Goal: Answer question/provide support: Answer question/provide support

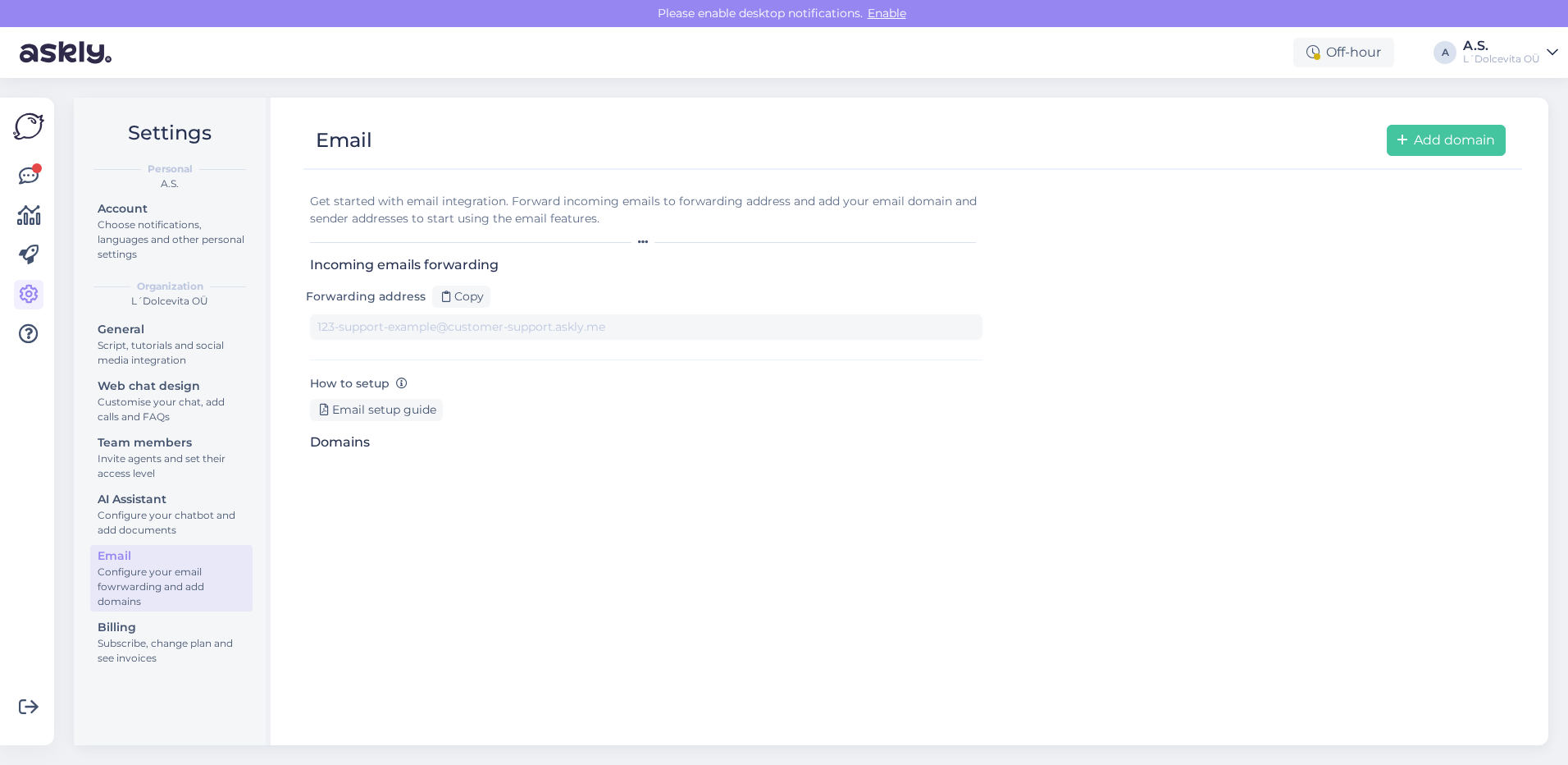
type input "[DOMAIN_NAME][EMAIL_ADDRESS][DOMAIN_NAME]"
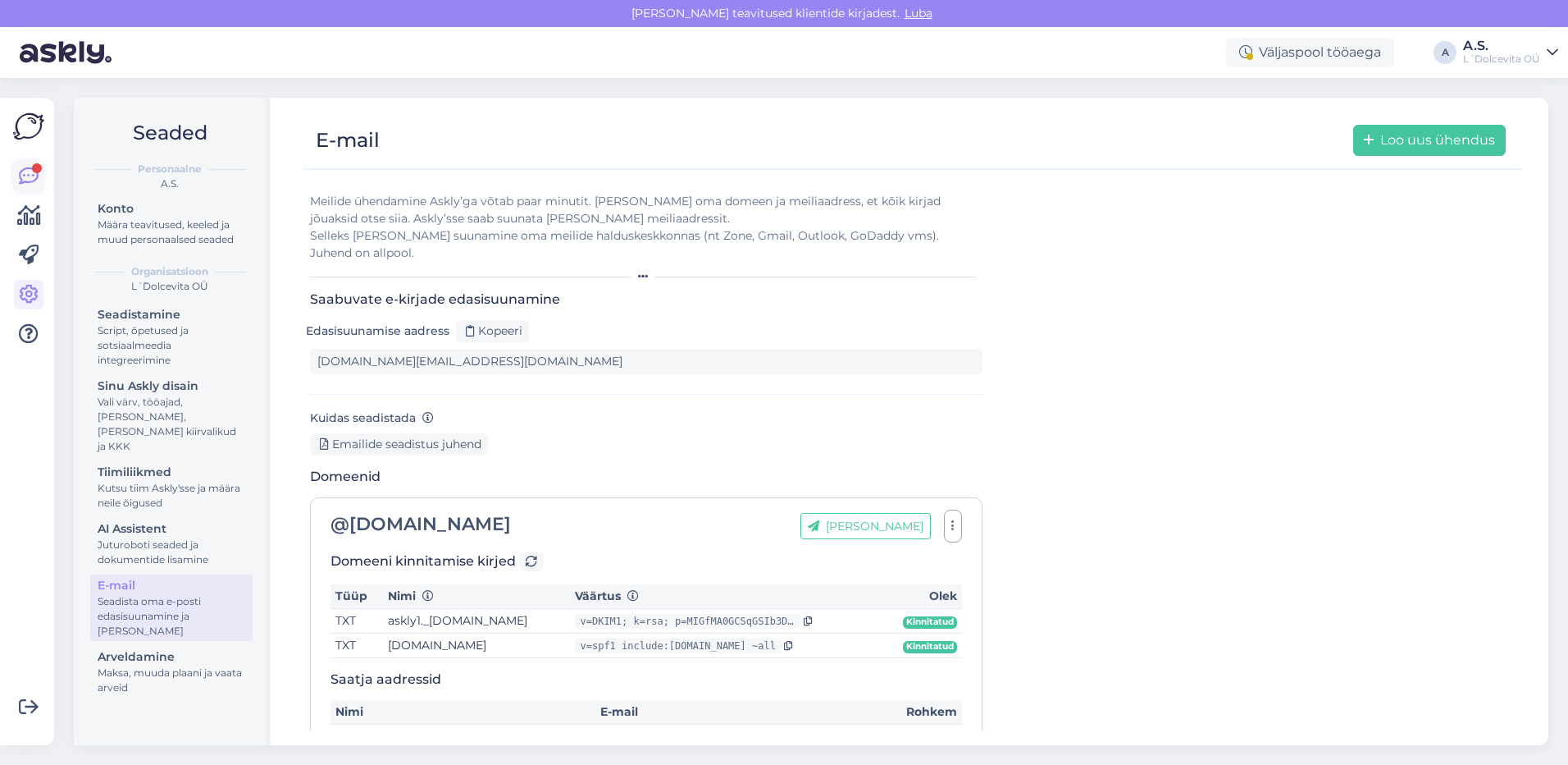
click at [29, 174] on icon at bounding box center [28, 176] width 20 height 20
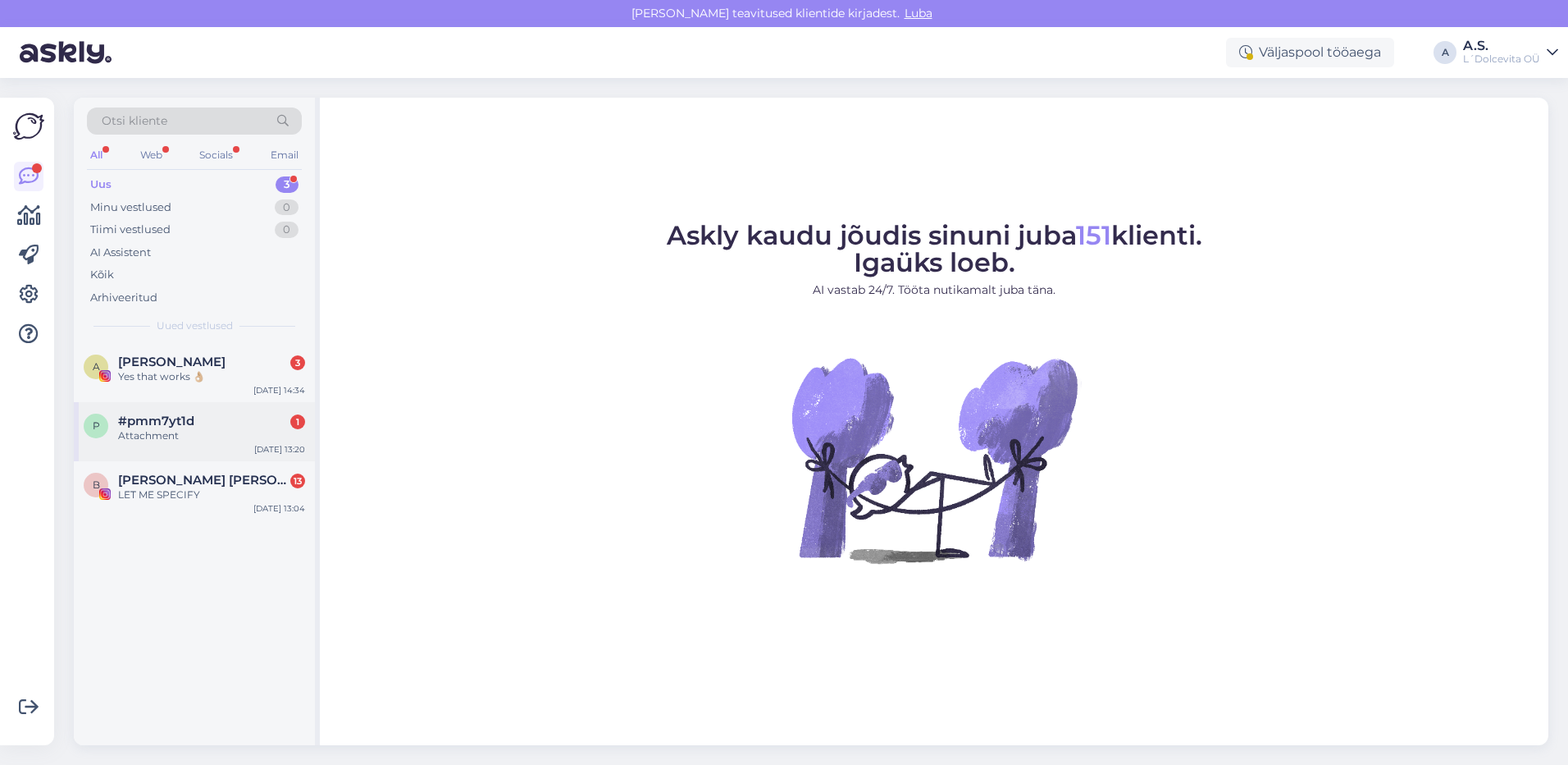
click at [229, 437] on div "Attachment" at bounding box center [212, 436] width 187 height 15
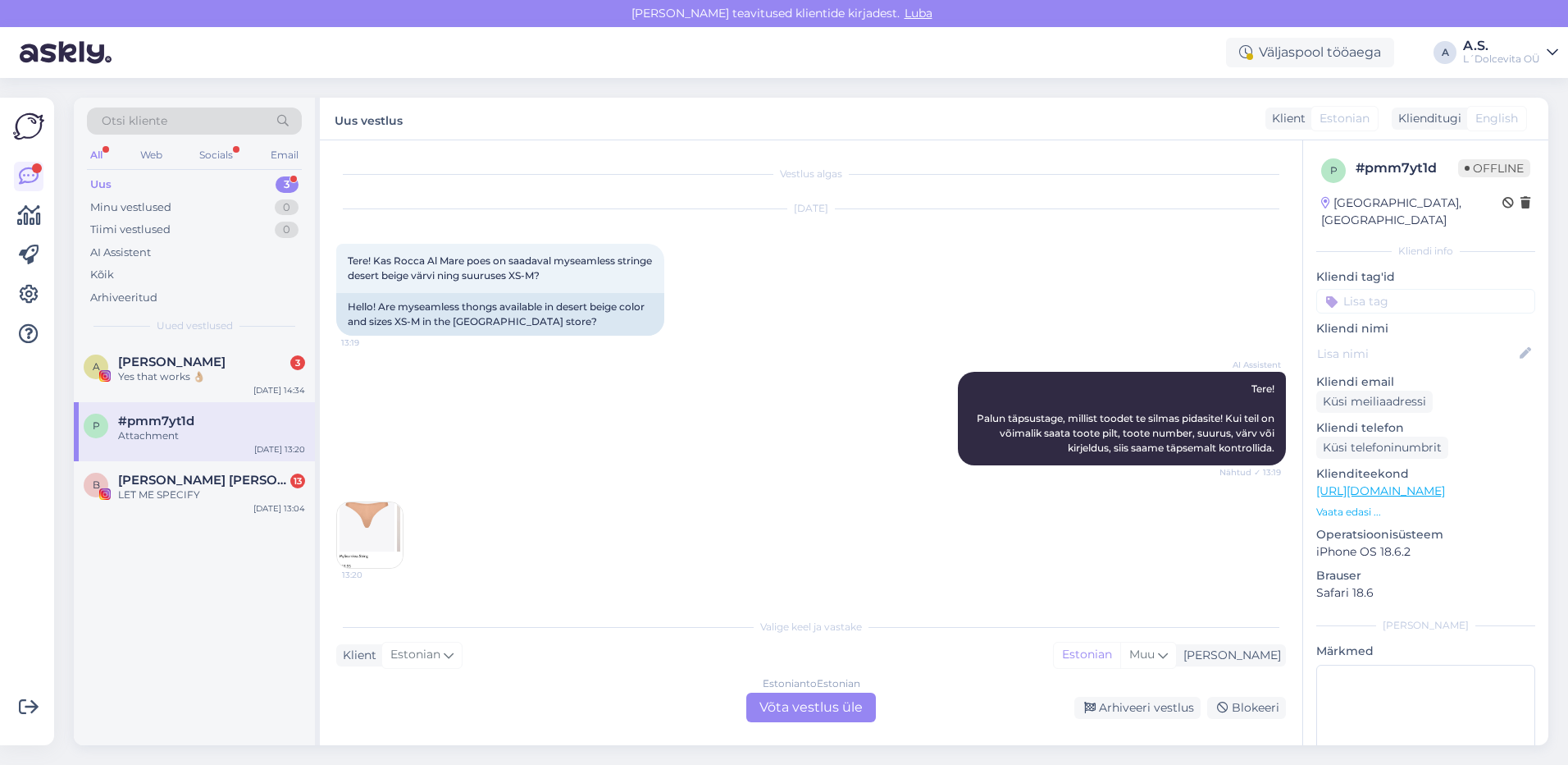
click at [779, 706] on div "Estonian to Estonian Võta vestlus üle" at bounding box center [811, 708] width 129 height 30
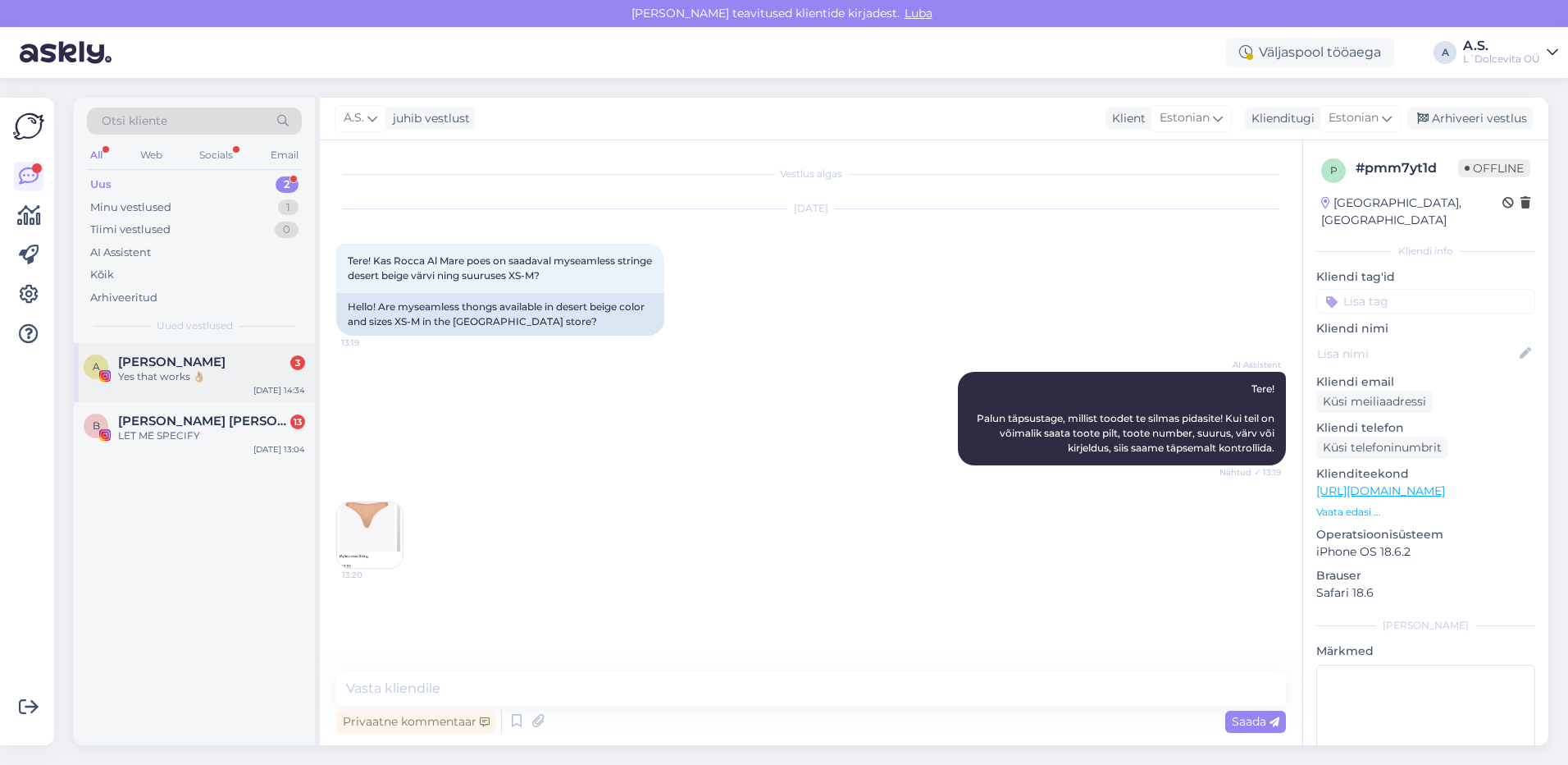
click at [182, 363] on span "[PERSON_NAME]" at bounding box center [172, 362] width 108 height 15
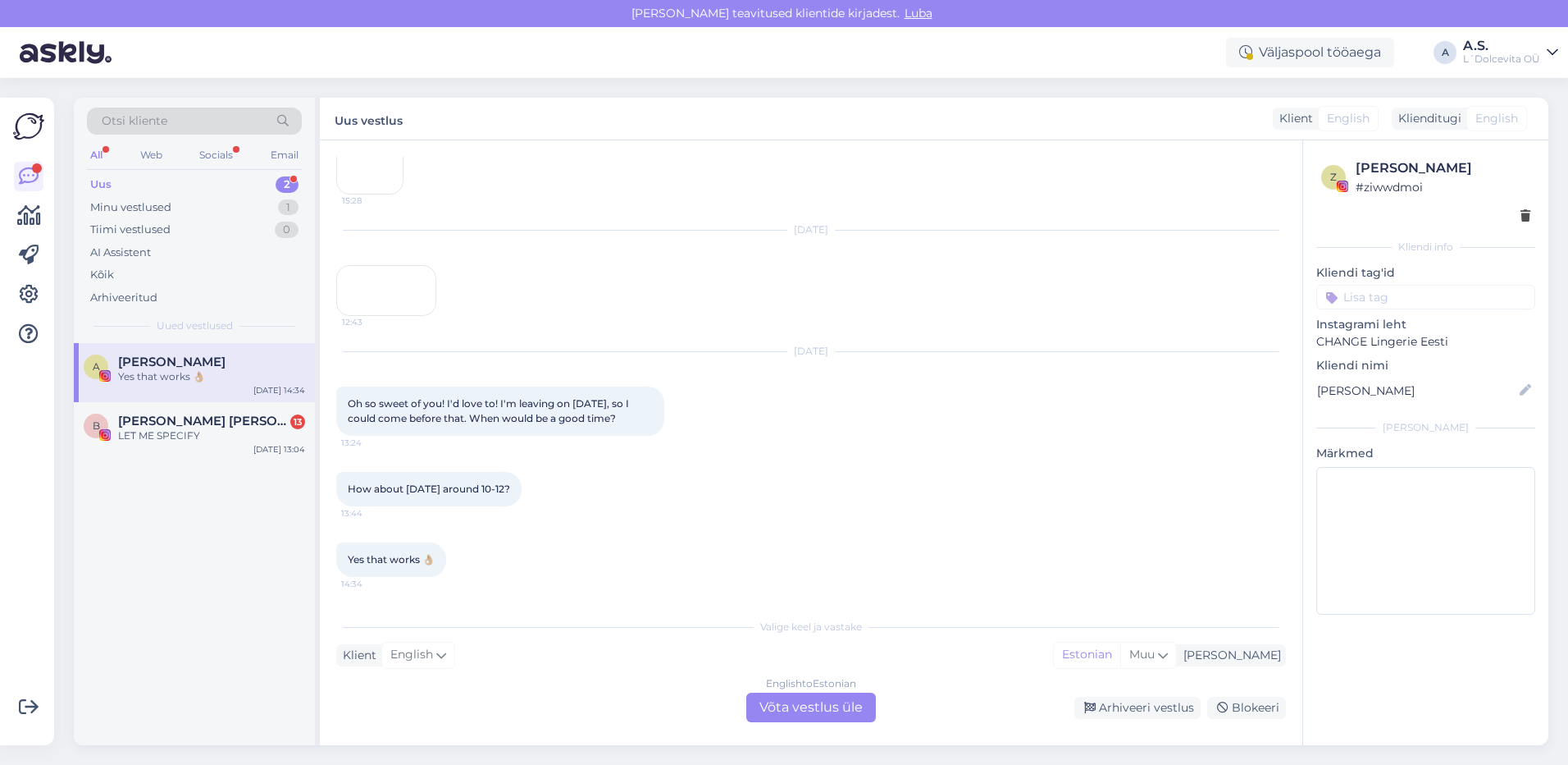
scroll to position [922, 0]
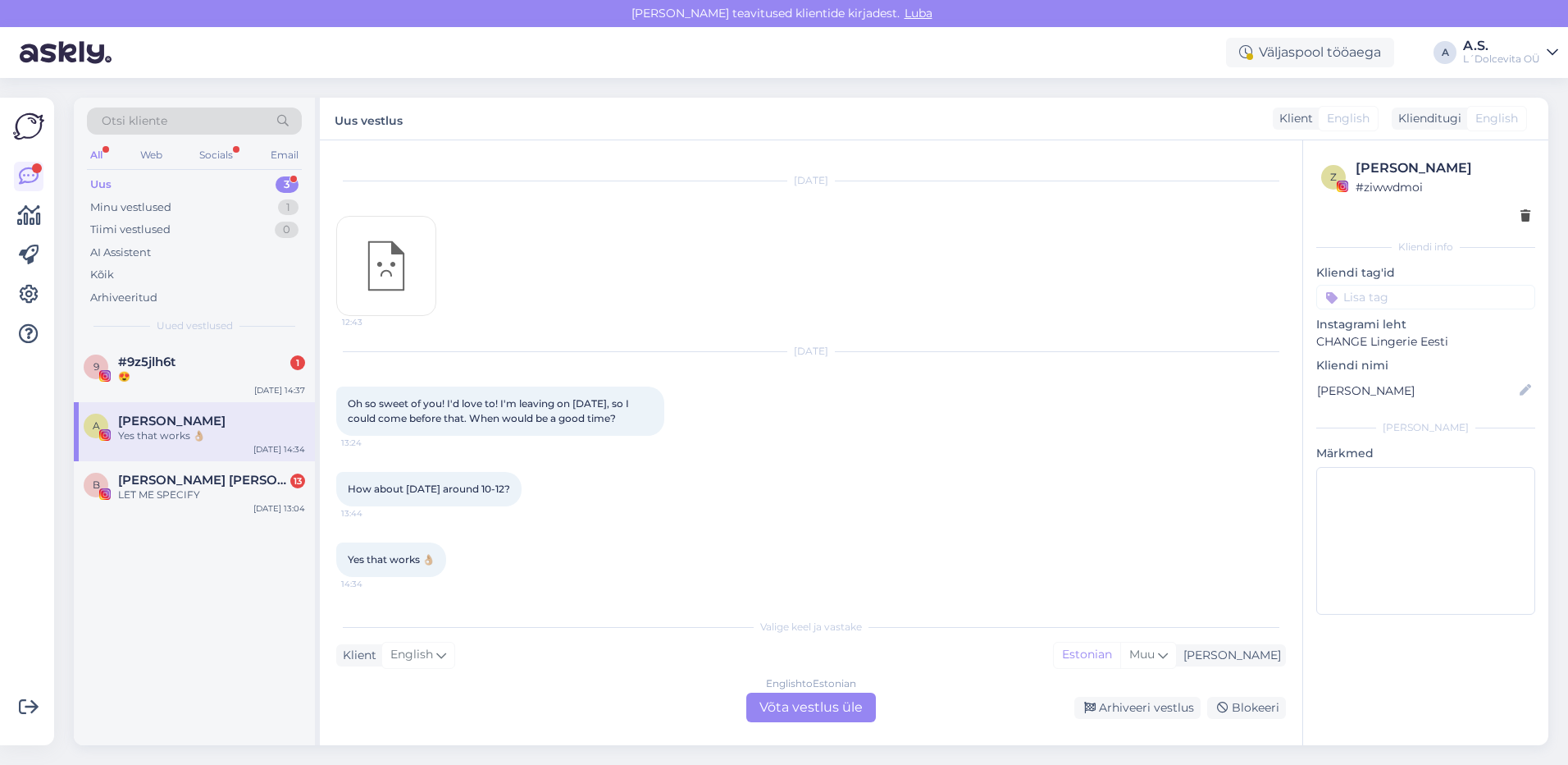
click at [239, 436] on div "Yes that works 👌🏼" at bounding box center [212, 436] width 187 height 15
click at [178, 378] on div "😍" at bounding box center [212, 377] width 187 height 15
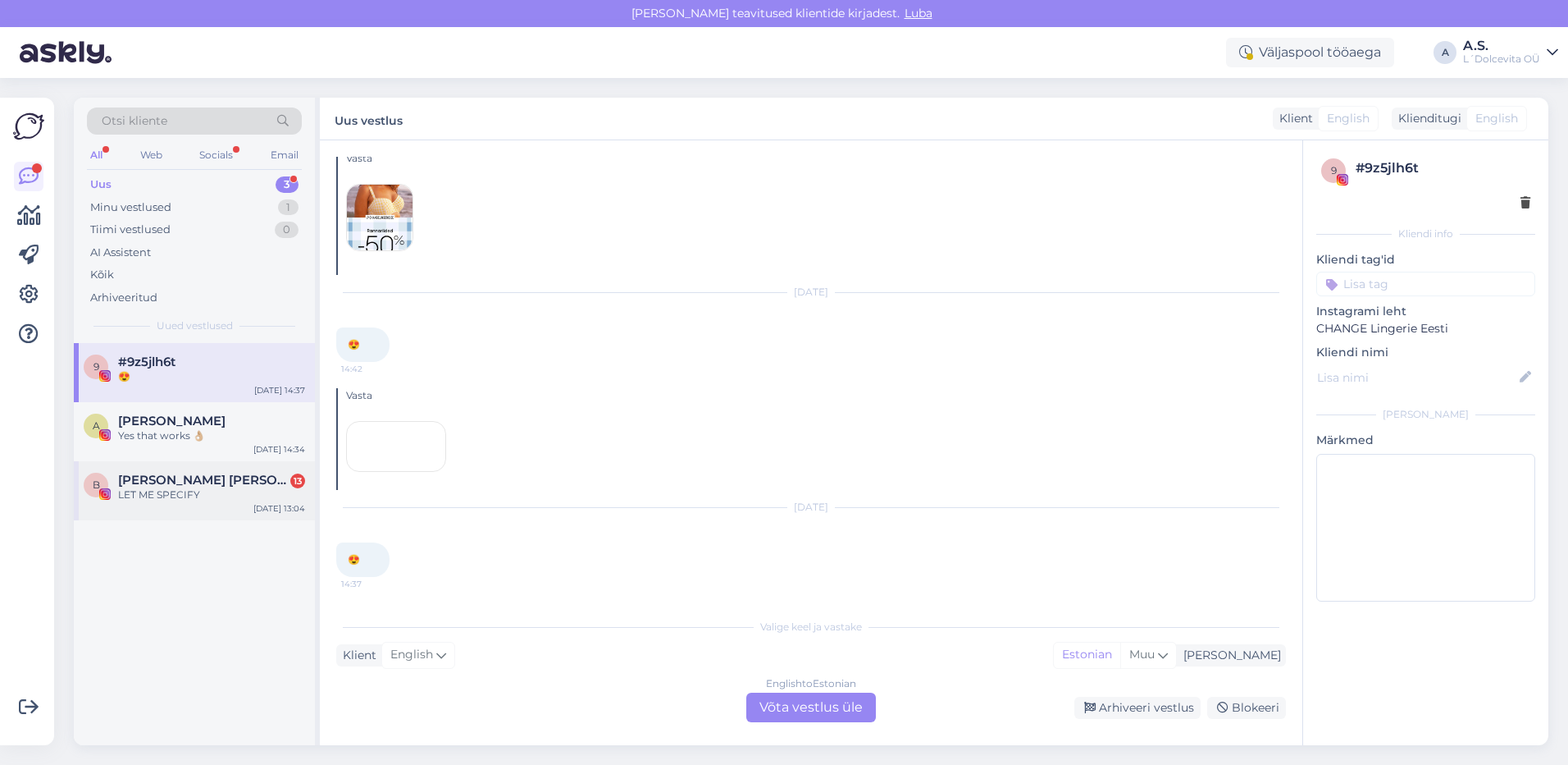
click at [213, 502] on div "B [PERSON_NAME] [PERSON_NAME] 🐝🐺 13 LET ME SPECIFY [DATE] 13:04" at bounding box center [194, 490] width 241 height 59
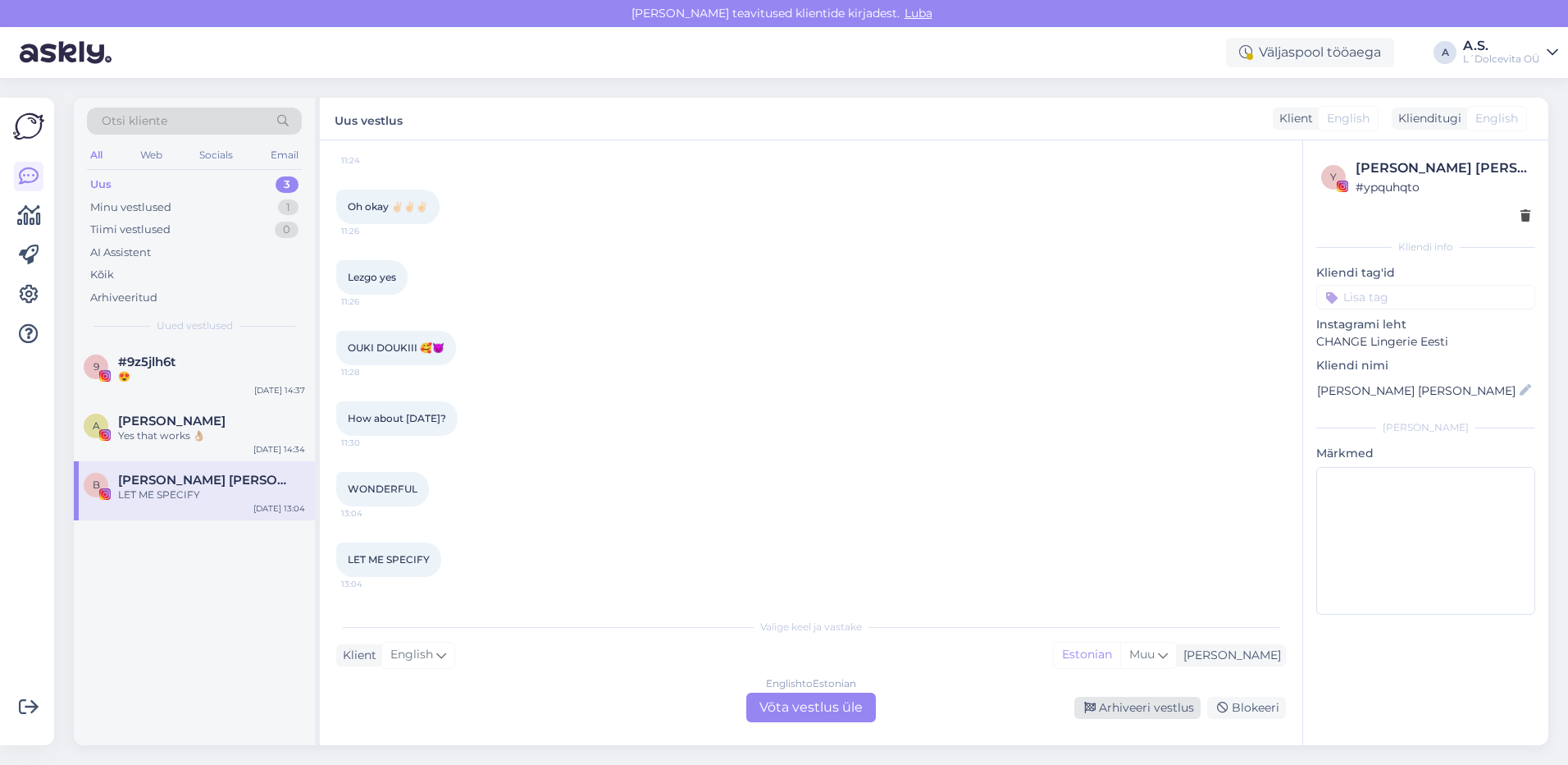
click at [1168, 711] on div "Arhiveeri vestlus" at bounding box center [1137, 708] width 127 height 22
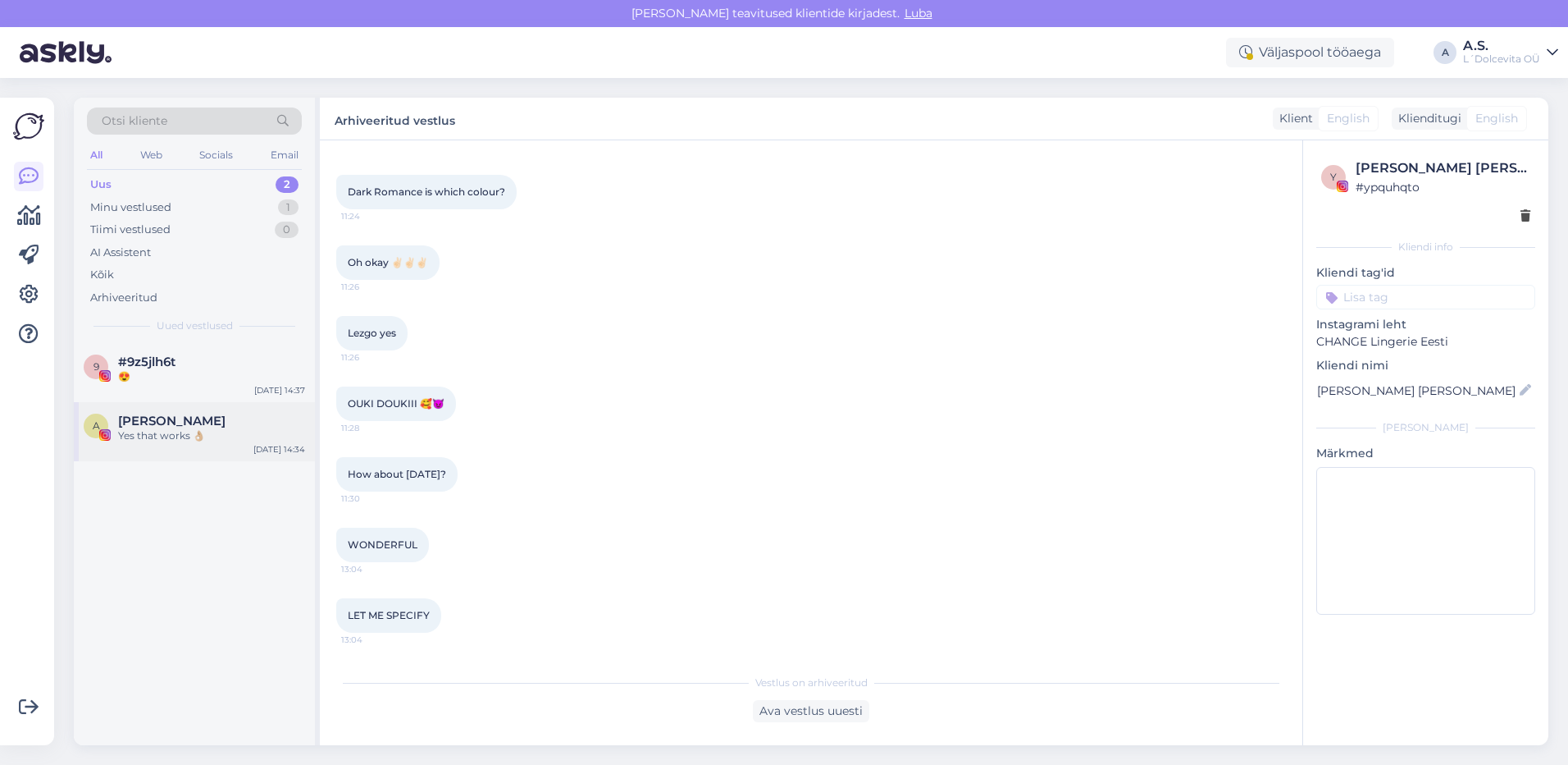
click at [232, 417] on div "[PERSON_NAME]" at bounding box center [212, 421] width 187 height 15
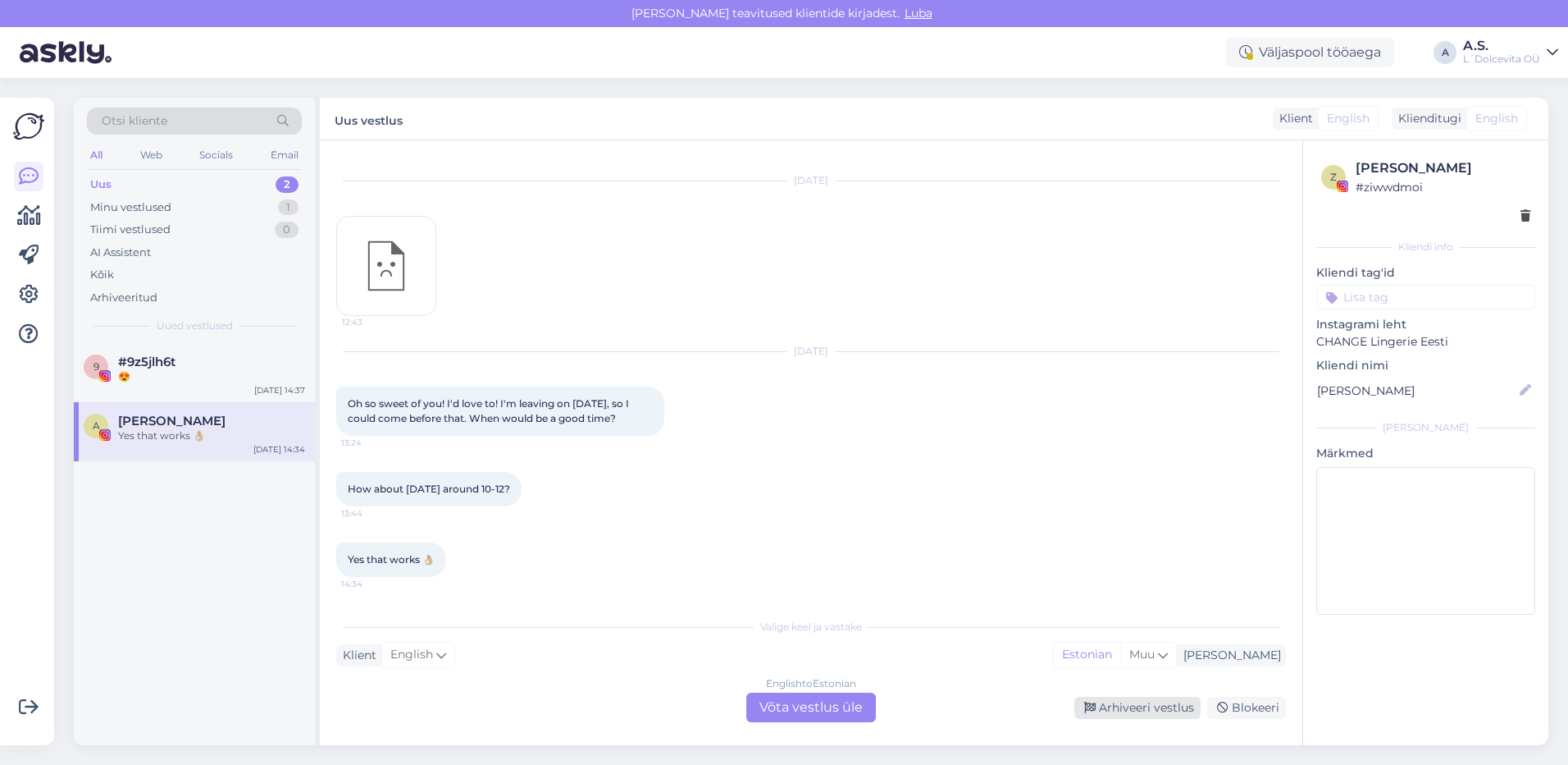
click at [1144, 707] on div "Arhiveeri vestlus" at bounding box center [1137, 708] width 127 height 22
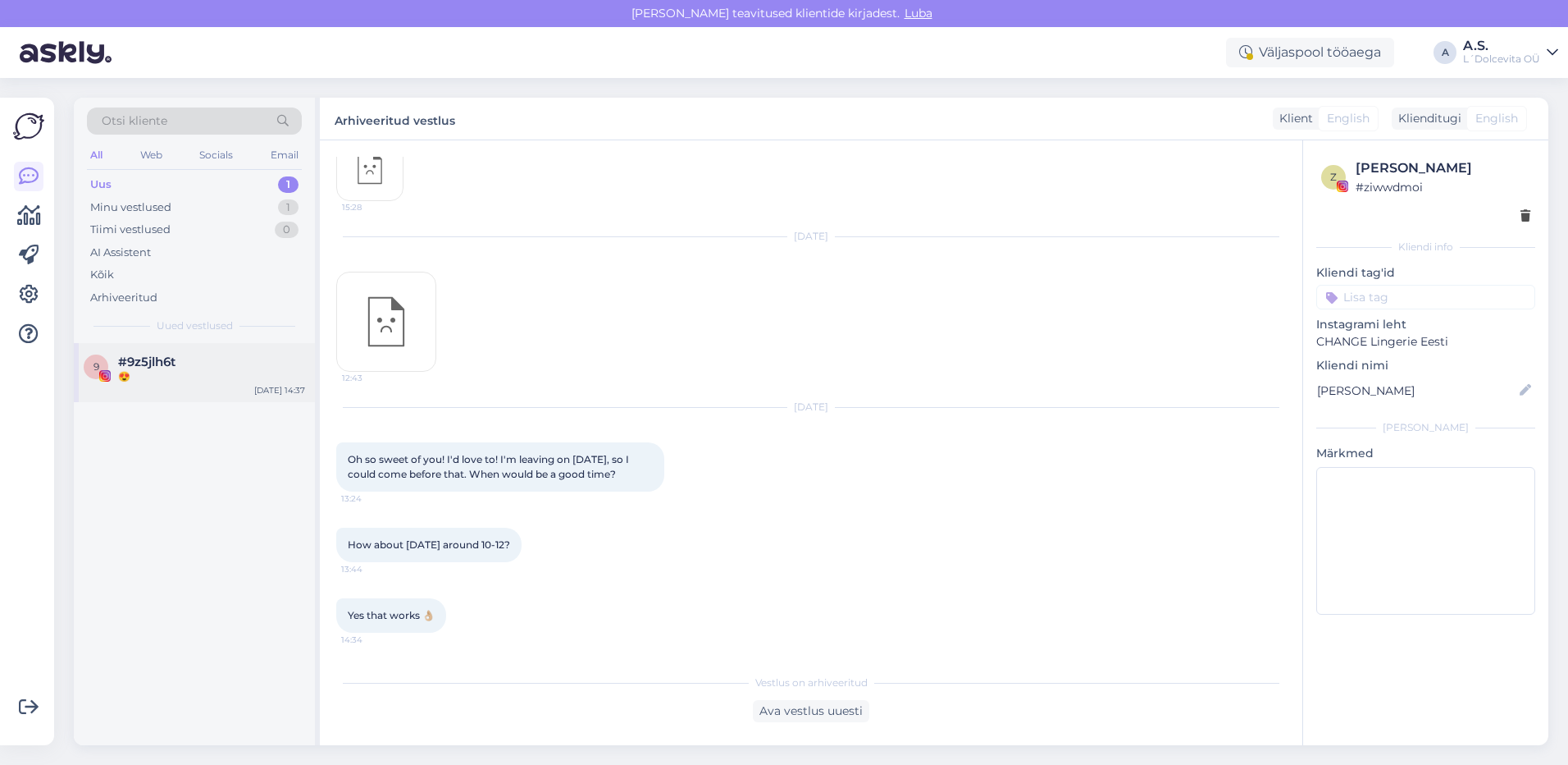
click at [157, 384] on div "9 #9z5jlh6t 😍 [DATE] 14:37" at bounding box center [194, 372] width 241 height 59
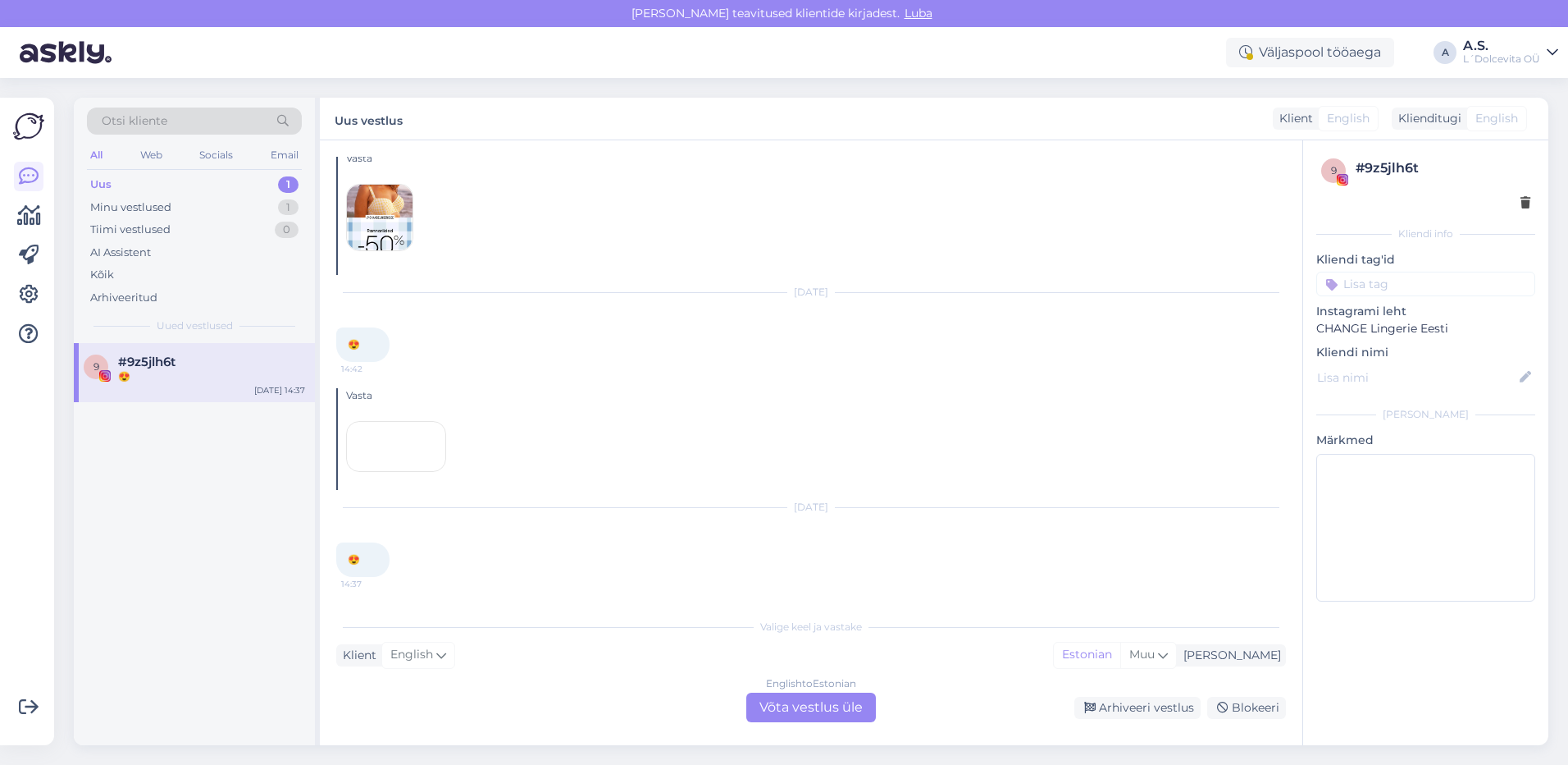
scroll to position [172, 0]
click at [401, 421] on div at bounding box center [396, 446] width 100 height 51
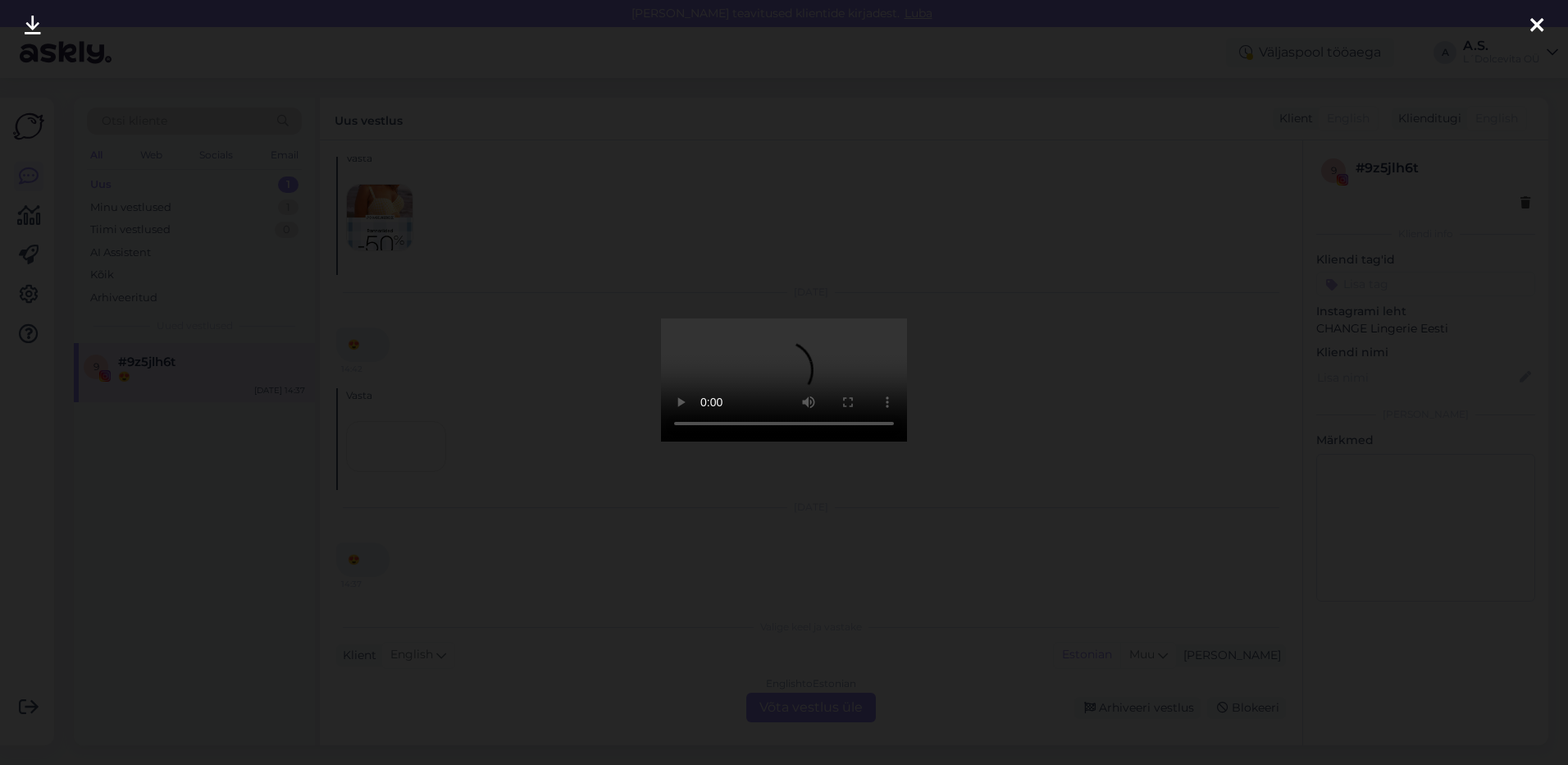
click at [1534, 25] on icon at bounding box center [1537, 26] width 13 height 22
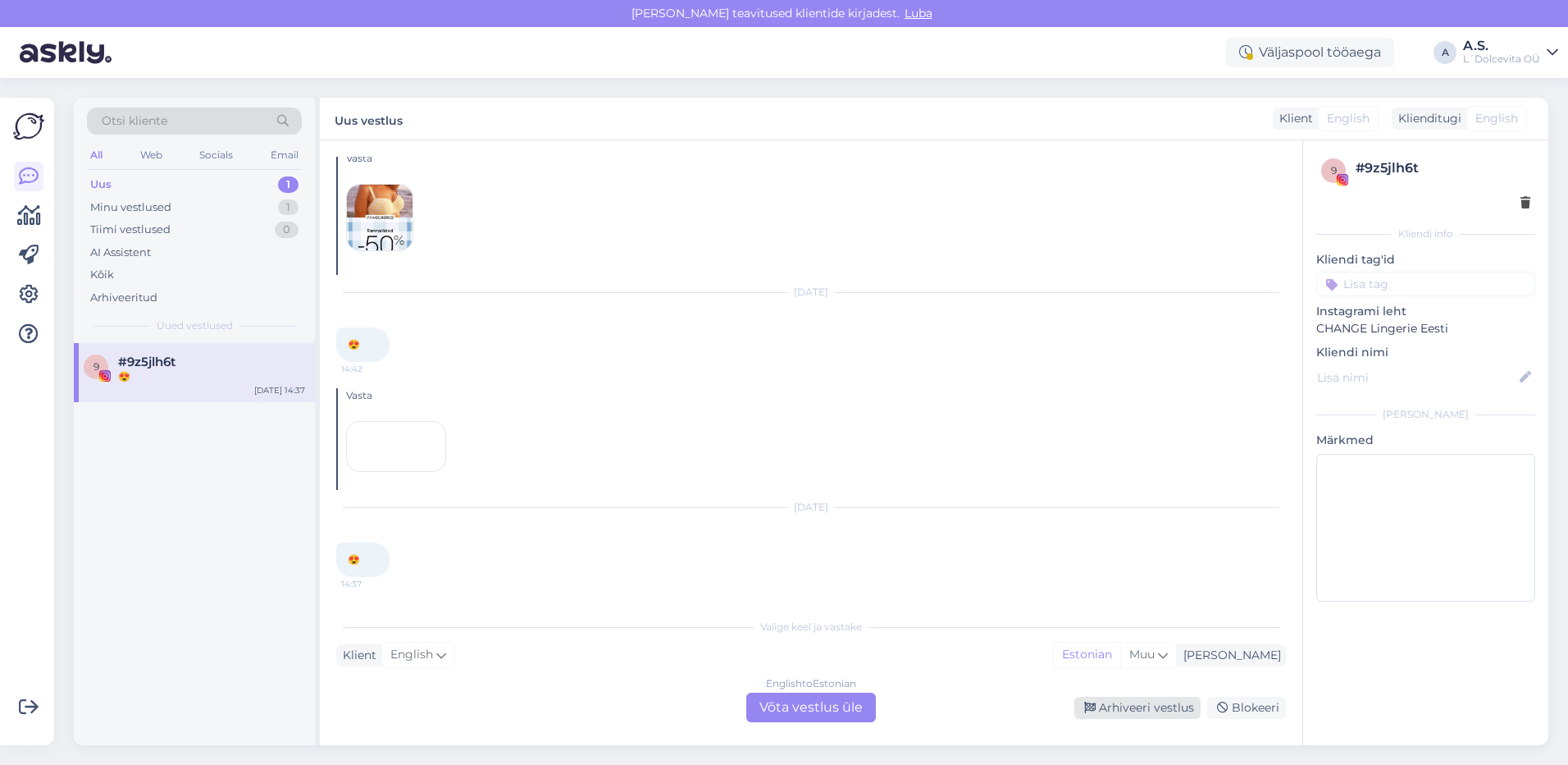
click at [1157, 712] on div "Arhiveeri vestlus" at bounding box center [1137, 708] width 127 height 22
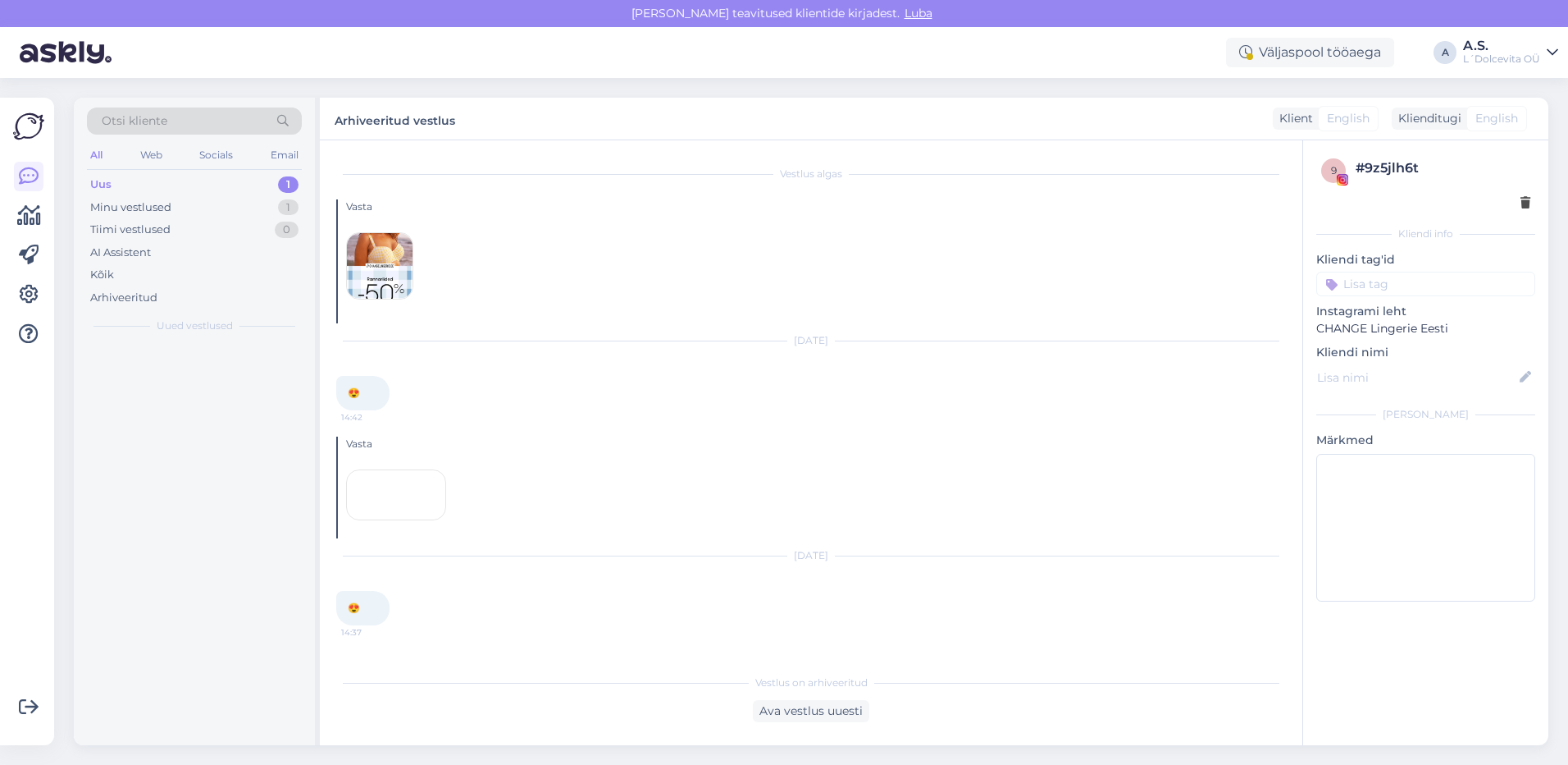
scroll to position [115, 0]
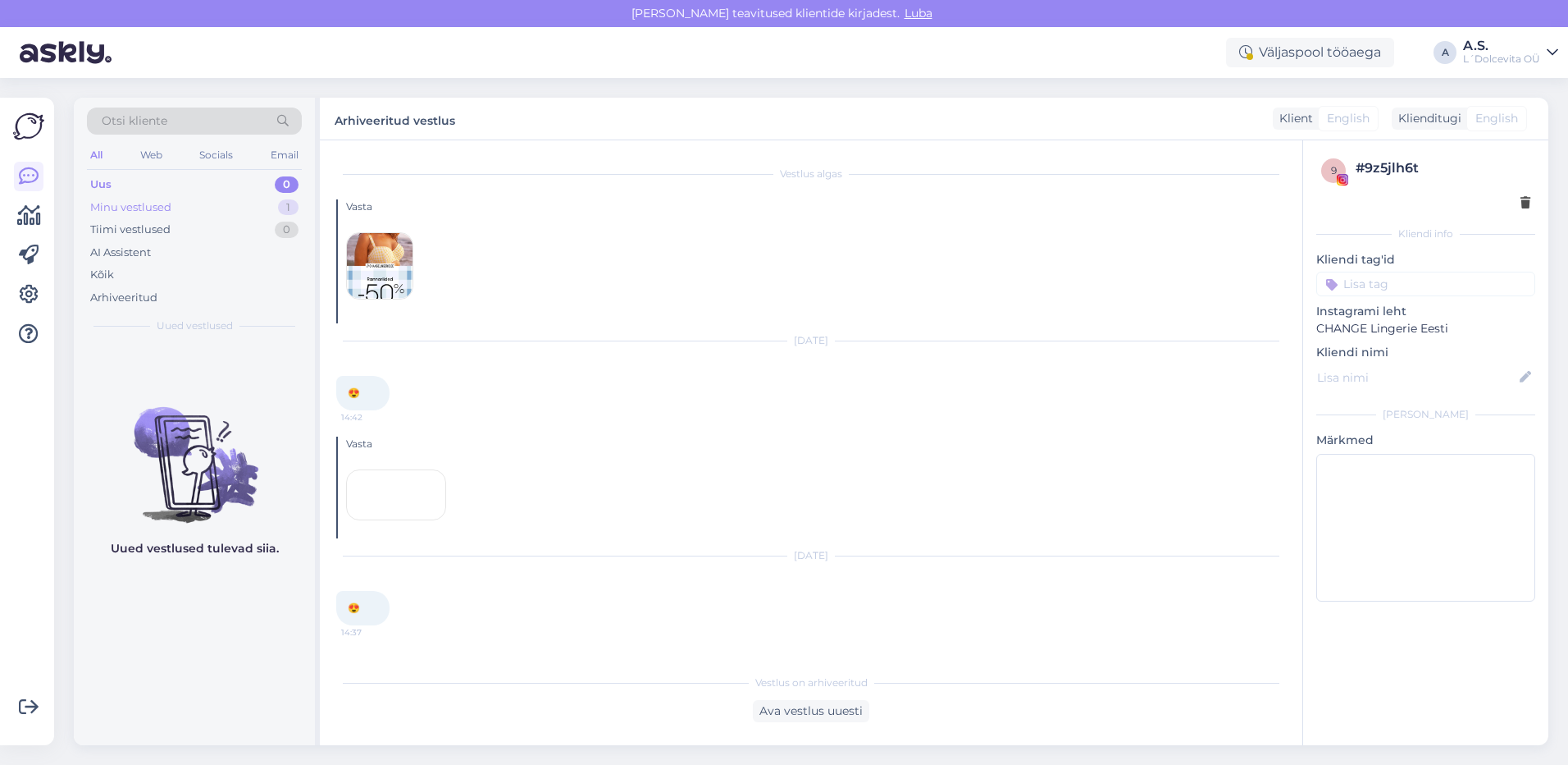
click at [139, 211] on div "Minu vestlused" at bounding box center [130, 208] width 82 height 17
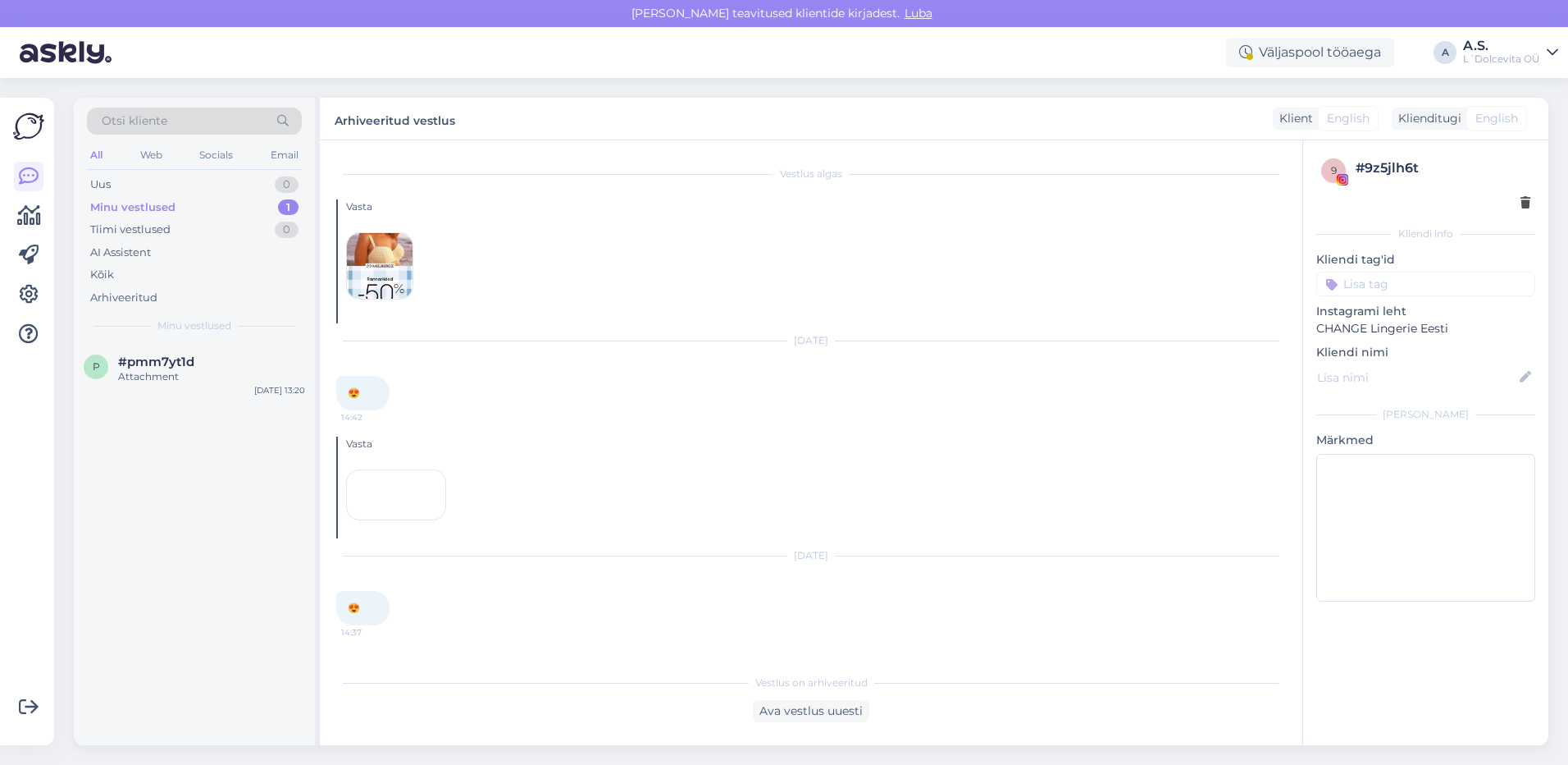
click at [190, 402] on div "p #pmm7yt1d Attachment [DATE] 13:20" at bounding box center [194, 544] width 241 height 402
click at [191, 381] on div "Attachment" at bounding box center [212, 377] width 187 height 15
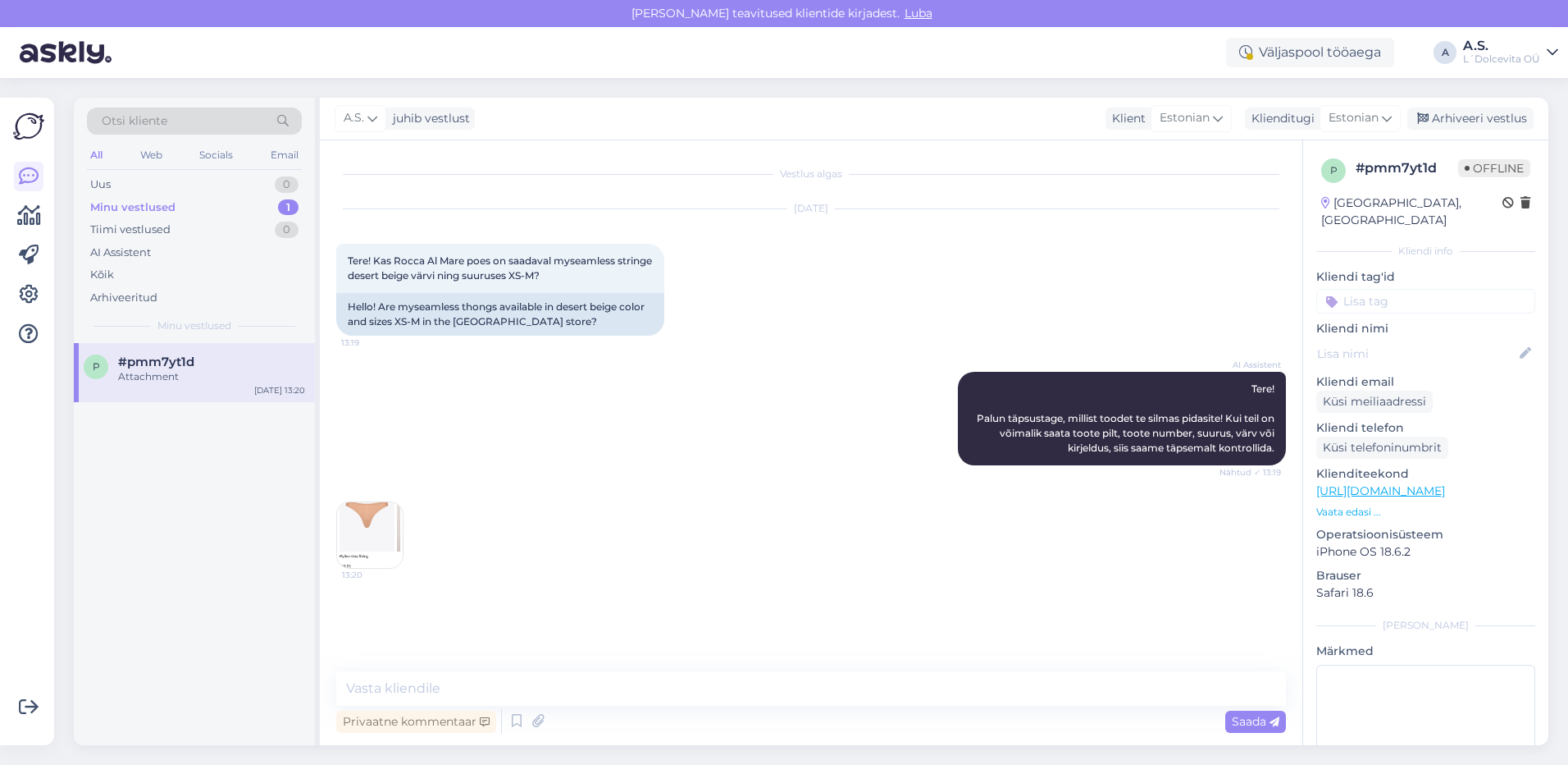
click at [360, 528] on img at bounding box center [370, 535] width 66 height 66
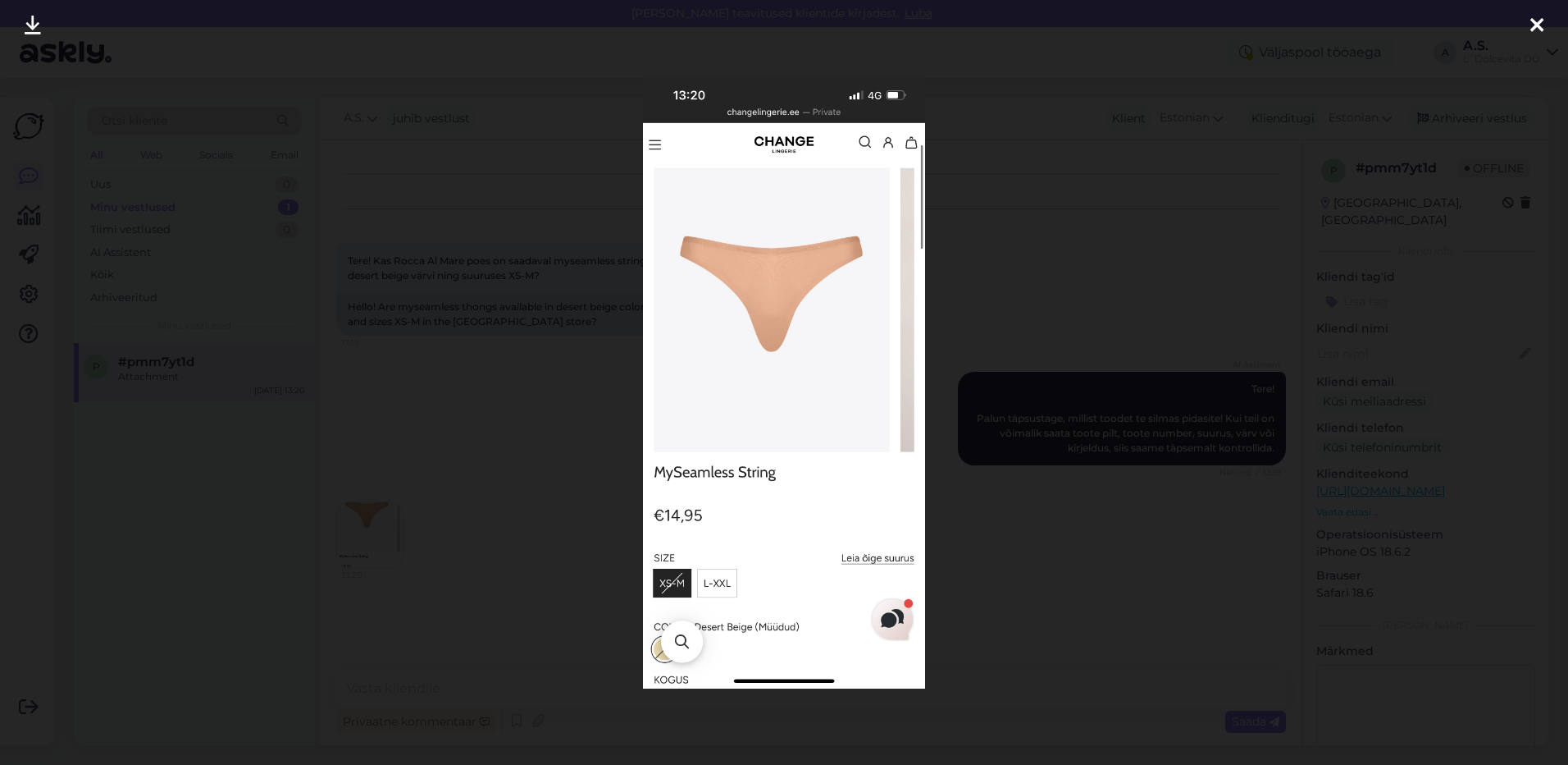
click at [1537, 27] on icon at bounding box center [1537, 26] width 13 height 22
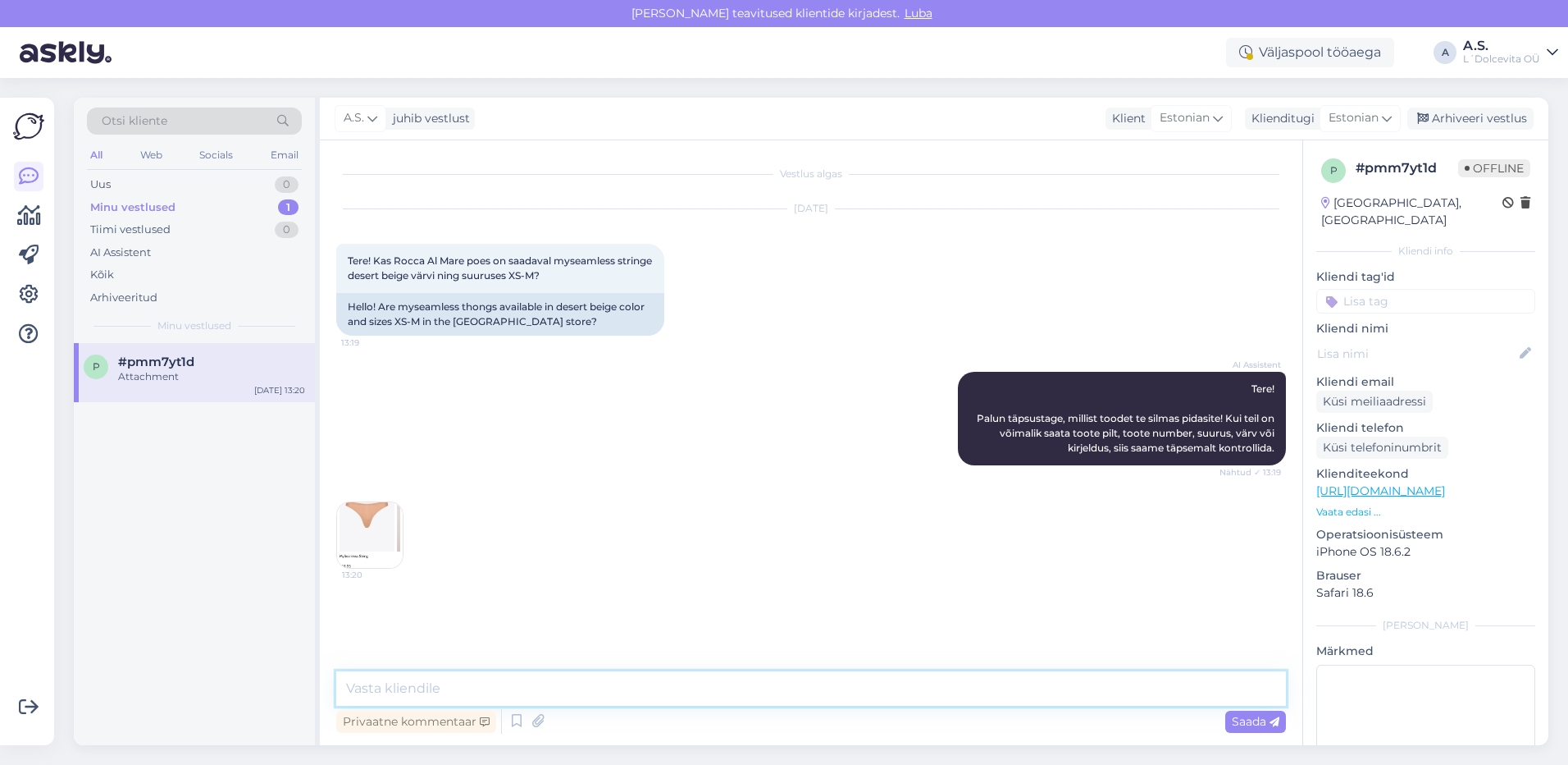
click at [378, 678] on textarea at bounding box center [811, 688] width 949 height 35
type textarea "Tere, [GEOGRAPHIC_DATA][PERSON_NAME] on hetkel olemas 1 tk"
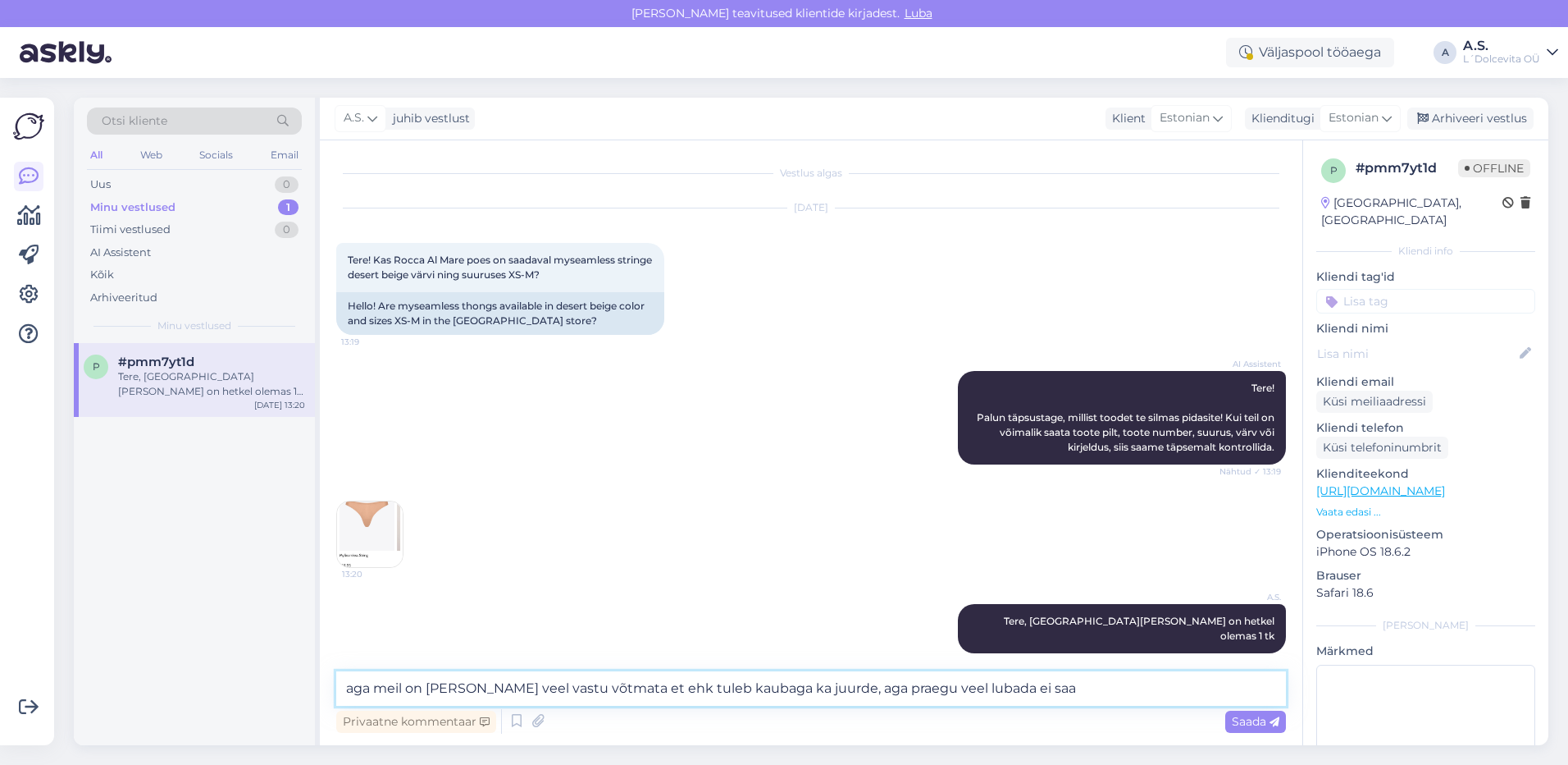
type textarea "aga meil on [PERSON_NAME] veel vastu võtmata et ehk tuleb kaubaga ka juurde, ag…"
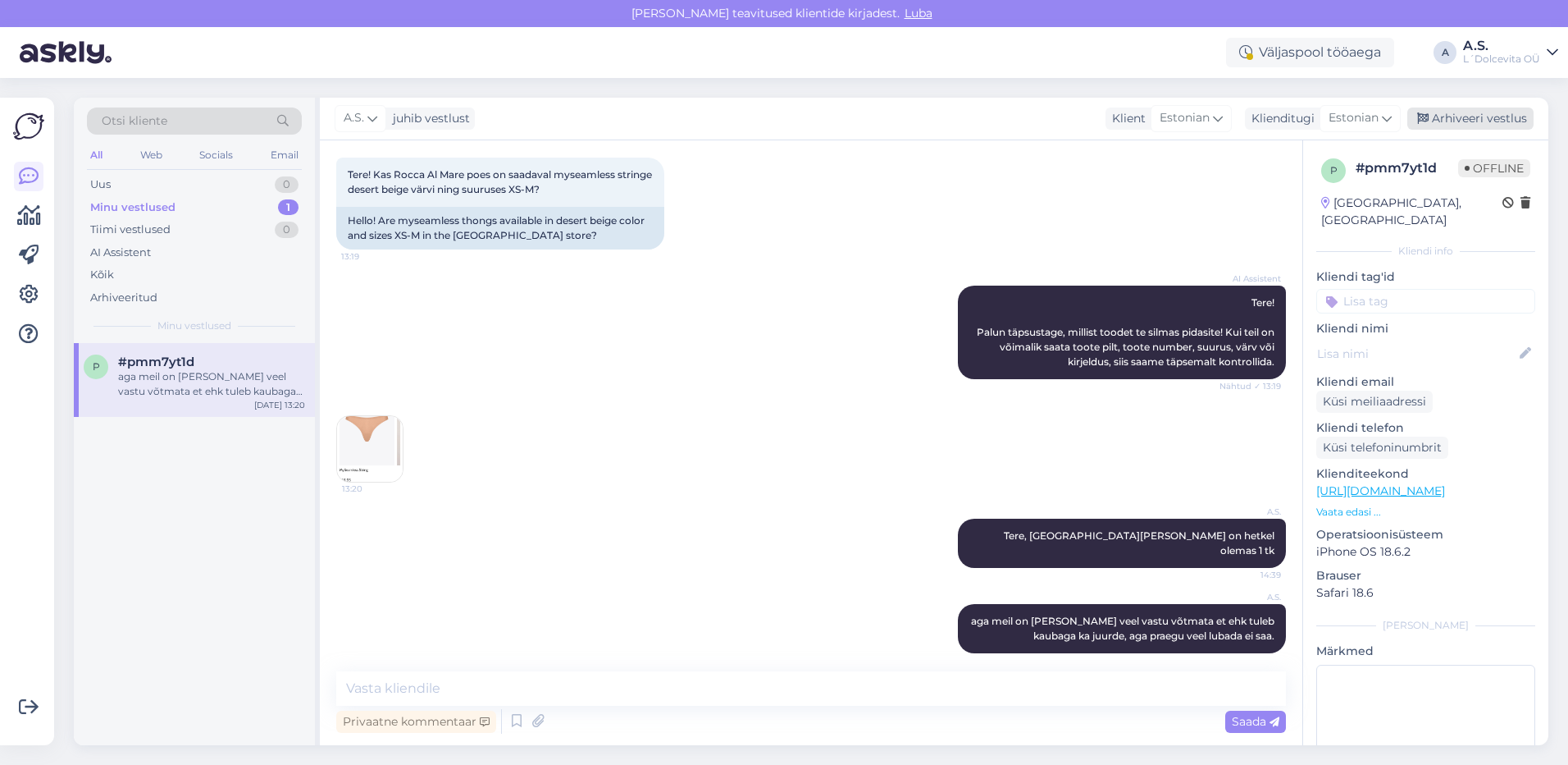
click at [1445, 122] on div "Arhiveeri vestlus" at bounding box center [1471, 119] width 127 height 22
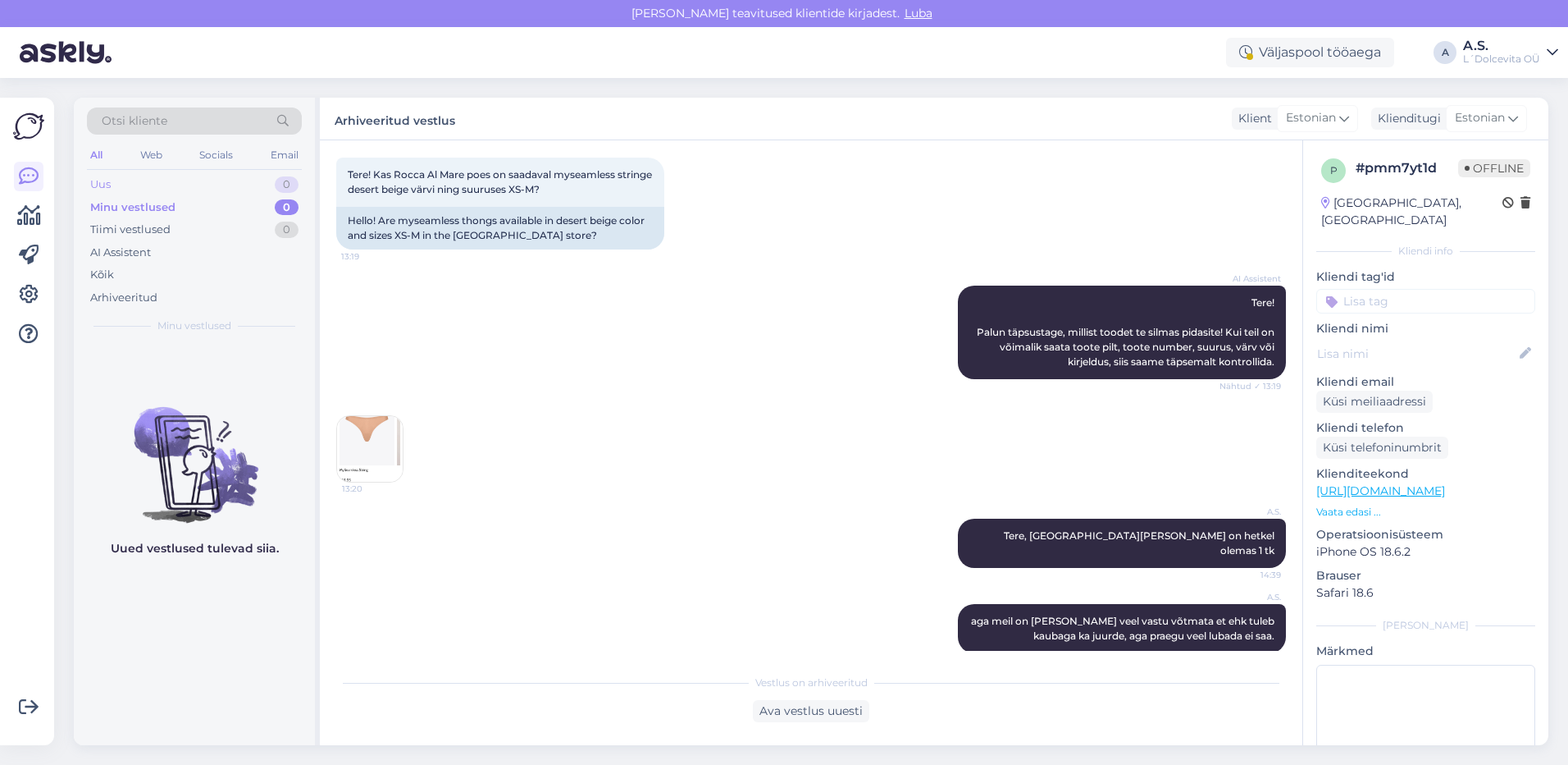
click at [128, 182] on div "Uus 0" at bounding box center [194, 185] width 215 height 23
click at [128, 211] on div "Minu vestlused" at bounding box center [130, 208] width 82 height 17
